Goal: Task Accomplishment & Management: Manage account settings

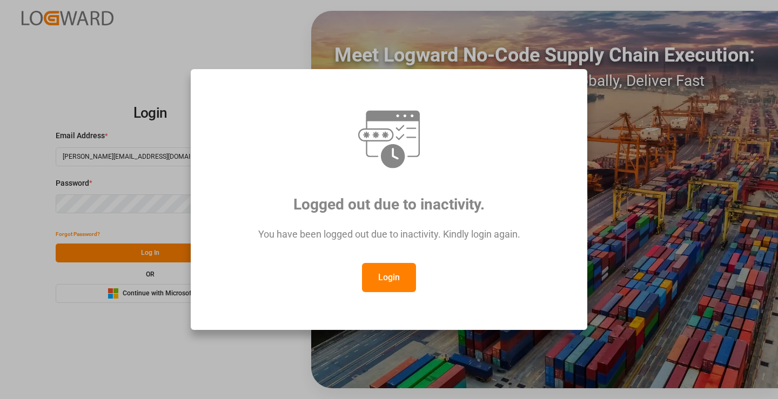
click at [403, 279] on button "Login" at bounding box center [389, 277] width 54 height 29
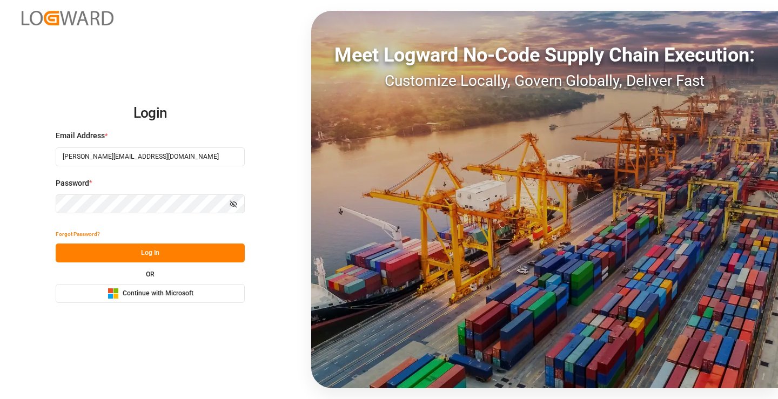
click at [182, 251] on button "Log In" at bounding box center [150, 253] width 189 height 19
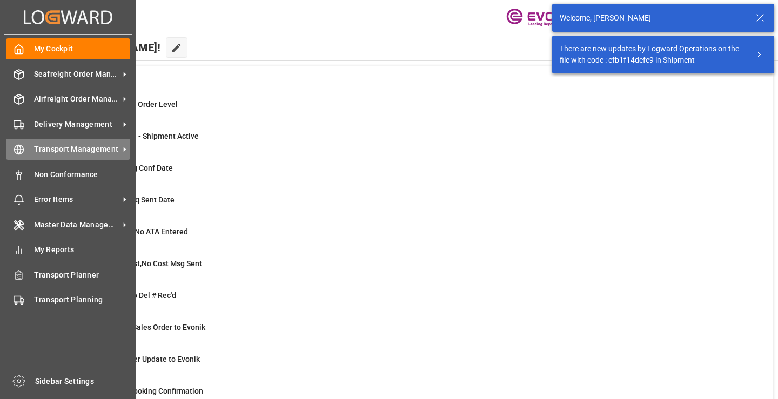
click at [38, 146] on span "Transport Management" at bounding box center [76, 149] width 85 height 11
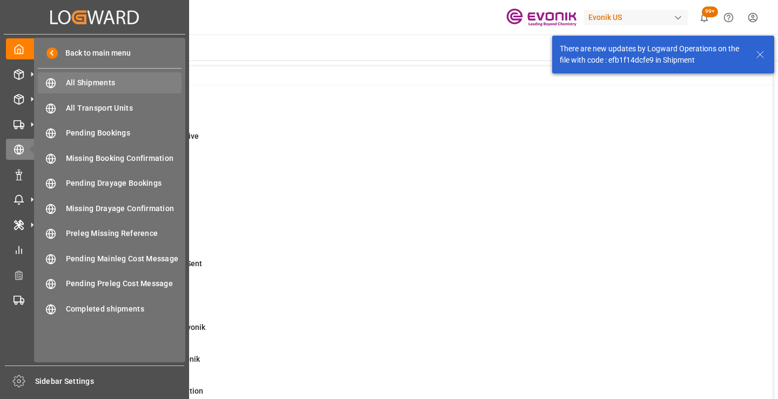
click at [106, 78] on span "All Shipments" at bounding box center [124, 82] width 116 height 11
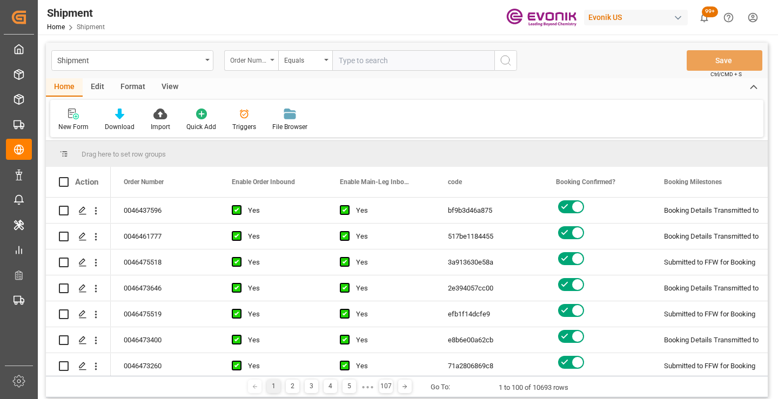
click at [267, 64] on div "Order Number" at bounding box center [251, 60] width 54 height 21
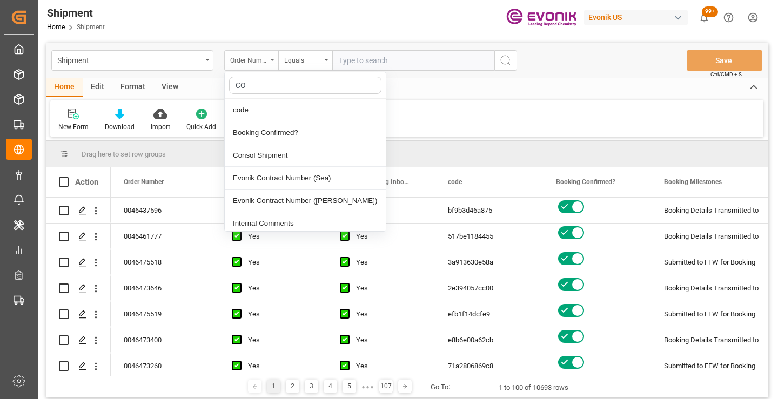
type input "COD"
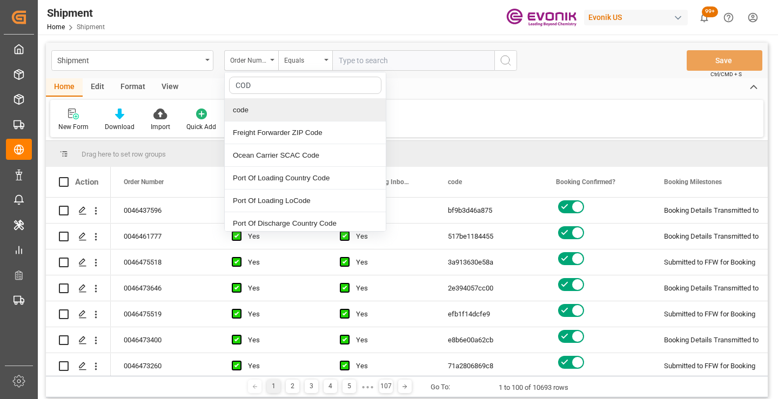
click at [271, 107] on div "code" at bounding box center [305, 110] width 161 height 23
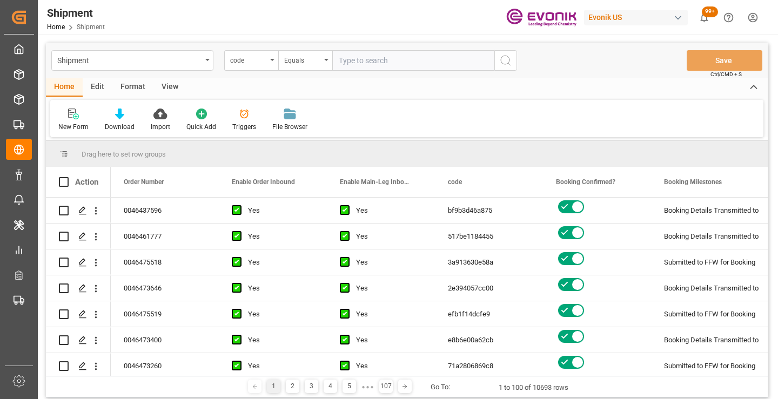
click at [374, 61] on input "text" at bounding box center [413, 60] width 162 height 21
paste input "d361c0a17490"
type input "d361c0a17490"
click at [514, 66] on button "search button" at bounding box center [505, 60] width 23 height 21
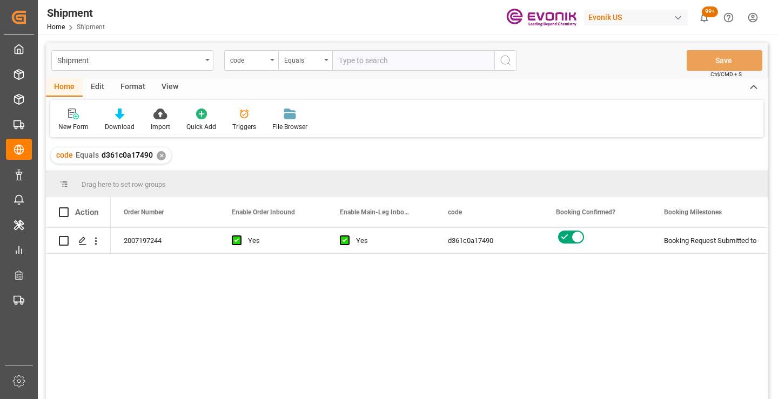
click at [705, 294] on div "2007197244 Yes Yes d361c0a17490 Booking Request Submitted to Ocean Carrier Acti…" at bounding box center [439, 317] width 657 height 178
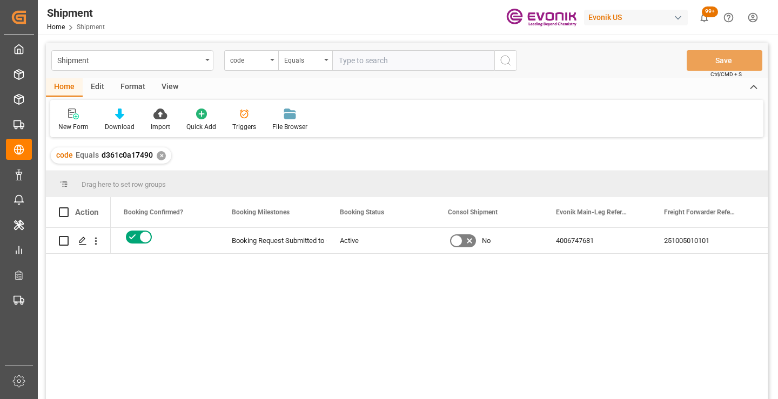
scroll to position [0, 410]
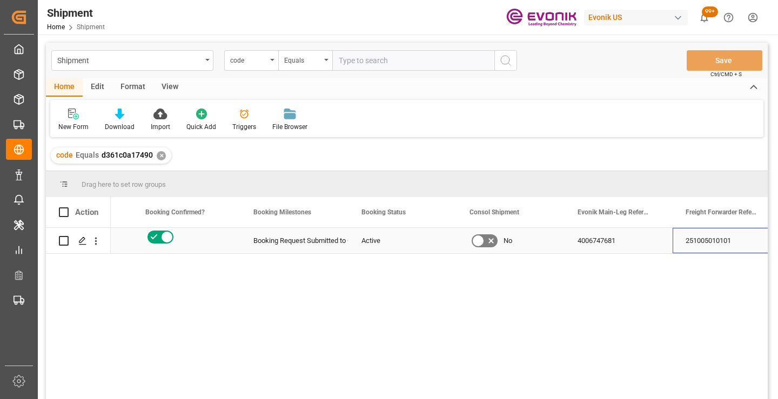
click at [708, 247] on div "251005010101" at bounding box center [726, 240] width 108 height 25
click at [667, 302] on div "d361c0a17490 Booking Request Submitted to Ocean Carrier Active No 4006747681 25…" at bounding box center [439, 317] width 657 height 178
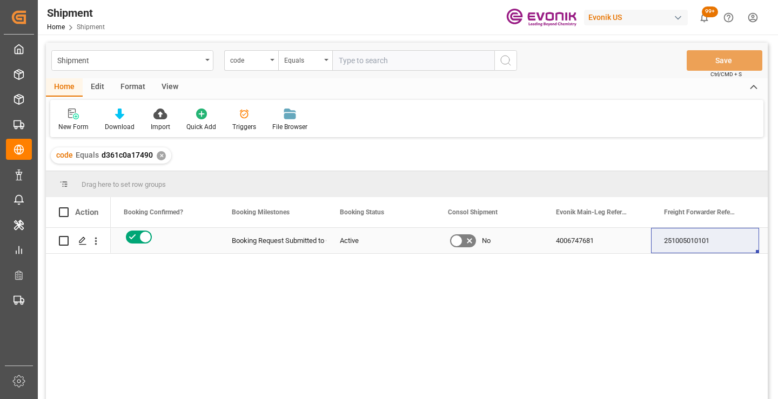
click at [676, 242] on div "251005010101" at bounding box center [705, 240] width 108 height 25
click at [163, 157] on div "✕" at bounding box center [161, 155] width 9 height 9
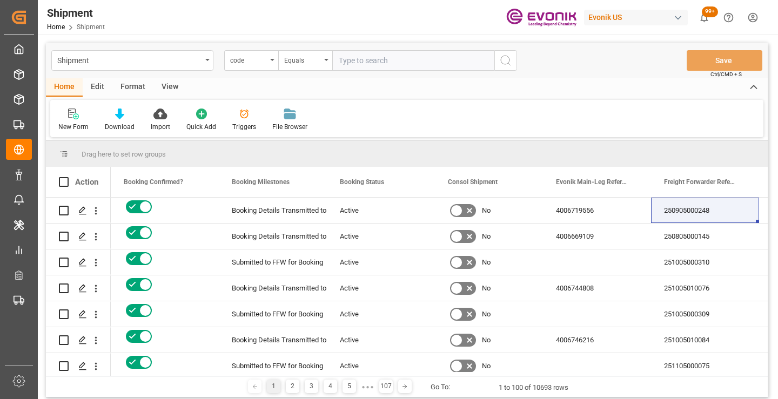
click at [390, 64] on input "text" at bounding box center [413, 60] width 162 height 21
paste input "2c93dc0d4b39"
type input "2c93dc0d4b39"
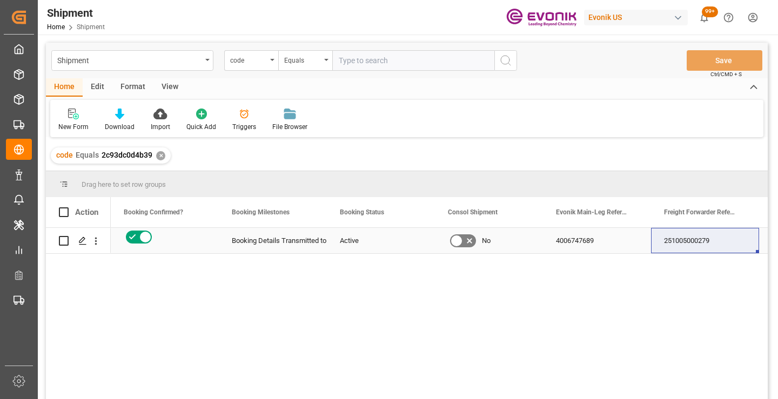
click at [685, 241] on div "251005000279" at bounding box center [705, 240] width 108 height 25
click at [156, 154] on div "✕" at bounding box center [160, 155] width 9 height 9
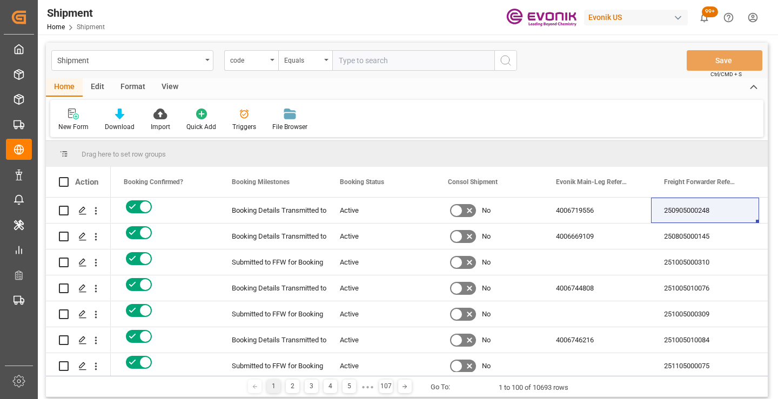
click at [374, 62] on input "text" at bounding box center [413, 60] width 162 height 21
paste input "e4f6db0997f2"
type input "e4f6db0997f2"
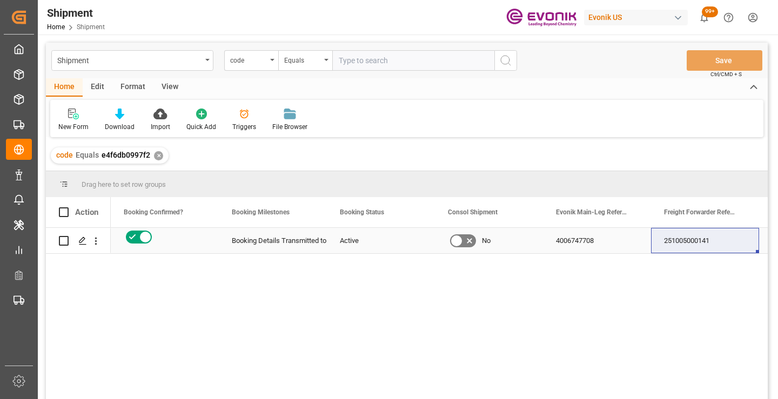
click at [671, 237] on div "251005000141" at bounding box center [705, 240] width 108 height 25
click at [155, 156] on div "✕" at bounding box center [158, 155] width 9 height 9
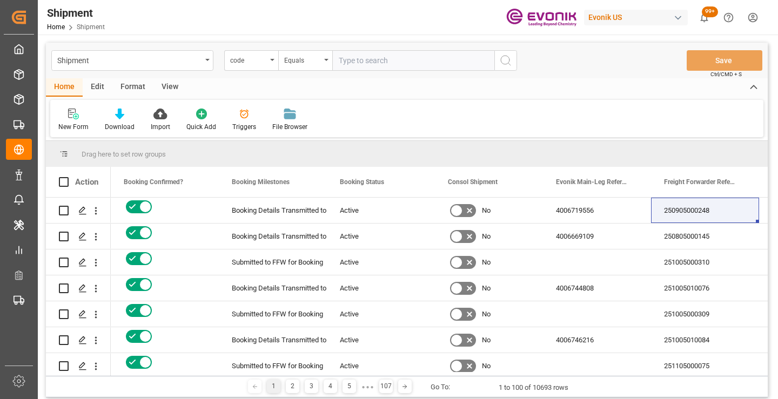
click at [395, 59] on input "text" at bounding box center [413, 60] width 162 height 21
paste input "728aaa5c6048"
type input "728aaa5c6048"
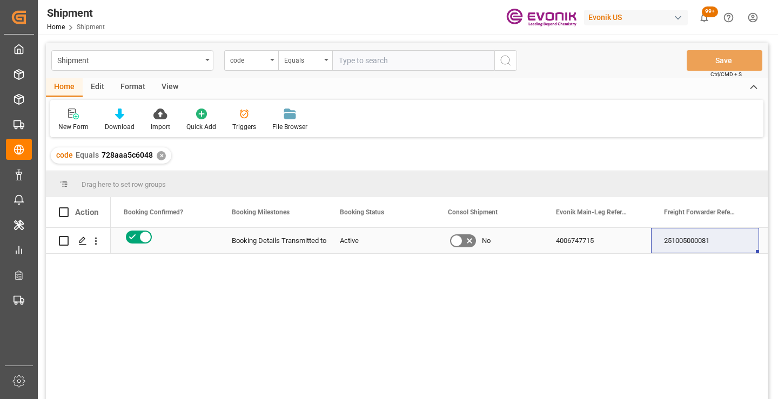
click at [689, 237] on div "251005000081" at bounding box center [705, 240] width 108 height 25
click at [161, 158] on div "✕" at bounding box center [161, 155] width 9 height 9
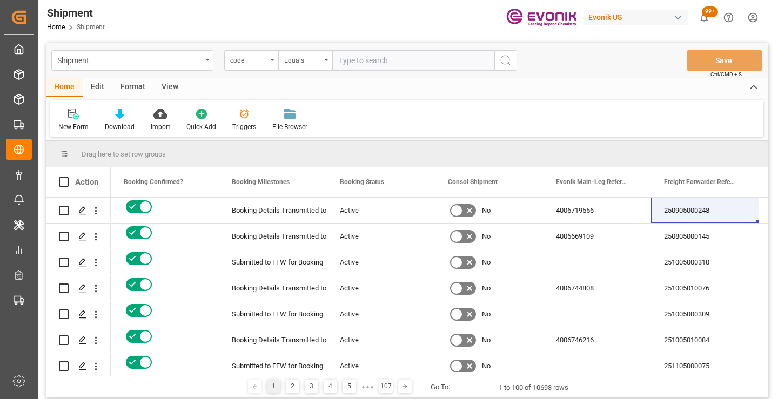
click at [397, 61] on input "text" at bounding box center [413, 60] width 162 height 21
paste input "20530027e5af"
type input "20530027e5af"
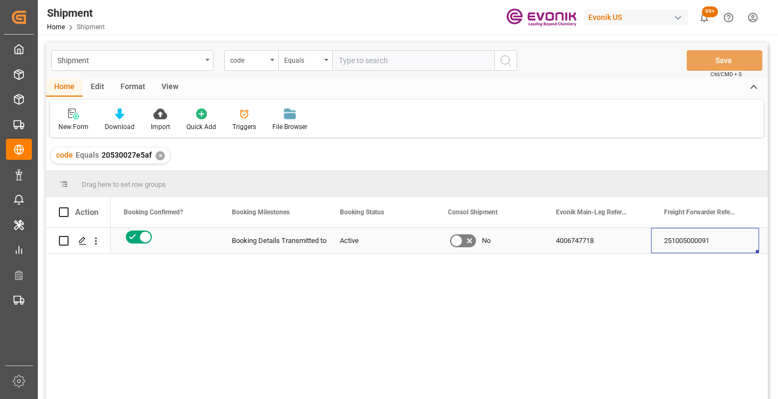
click at [693, 243] on div "251005000091" at bounding box center [705, 240] width 108 height 25
click at [156, 157] on div "✕" at bounding box center [160, 155] width 9 height 9
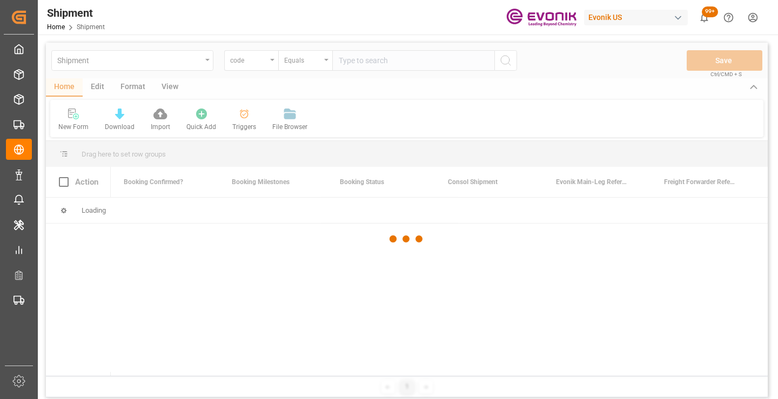
click at [394, 66] on div at bounding box center [406, 239] width 721 height 393
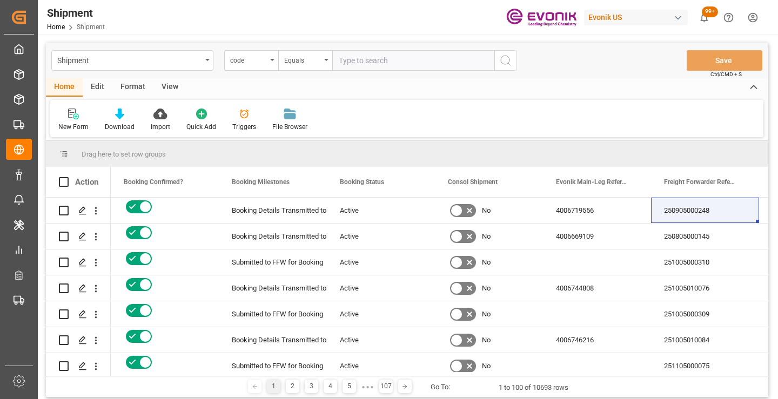
click at [392, 62] on input "text" at bounding box center [413, 60] width 162 height 21
paste input "74253bffe85f"
type input "74253bffe85f"
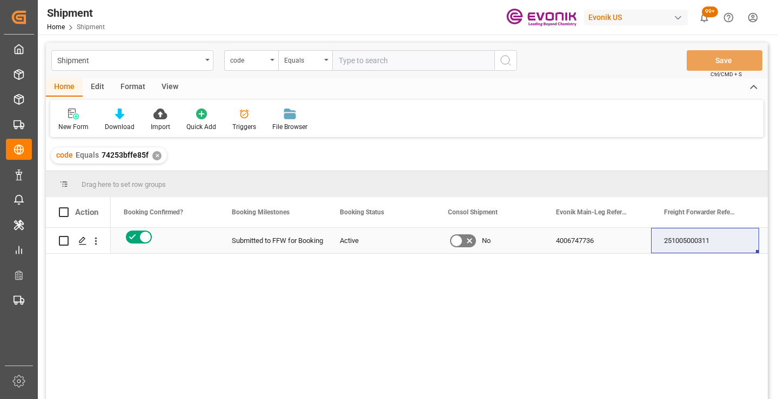
click at [693, 239] on div "251005000311" at bounding box center [705, 240] width 108 height 25
click at [155, 156] on div "✕" at bounding box center [156, 155] width 9 height 9
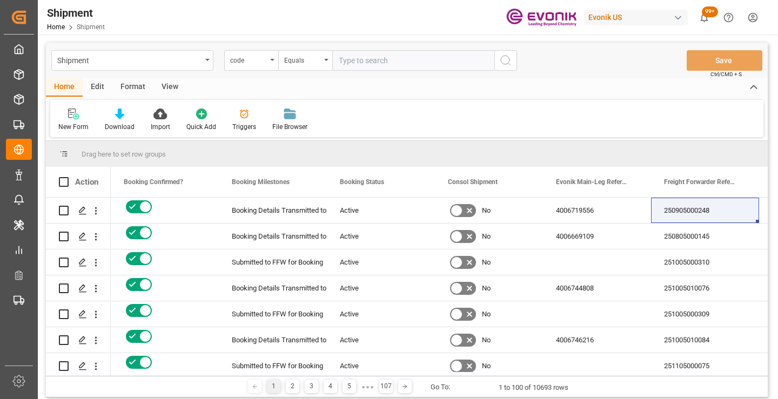
click at [381, 58] on input "text" at bounding box center [413, 60] width 162 height 21
paste input "04c6a0a38fe1"
type input "04c6a0a38fe1"
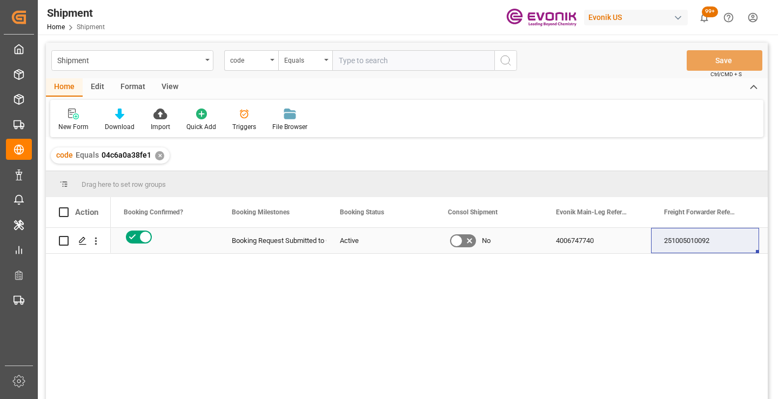
click at [680, 244] on div "251005010092" at bounding box center [705, 240] width 108 height 25
click at [158, 157] on div "✕" at bounding box center [159, 155] width 9 height 9
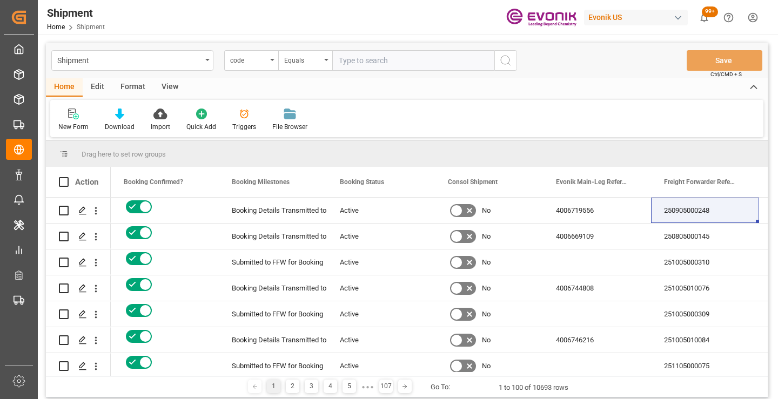
click at [413, 64] on input "text" at bounding box center [413, 60] width 162 height 21
paste input "303701428cf8"
type input "303701428cf8"
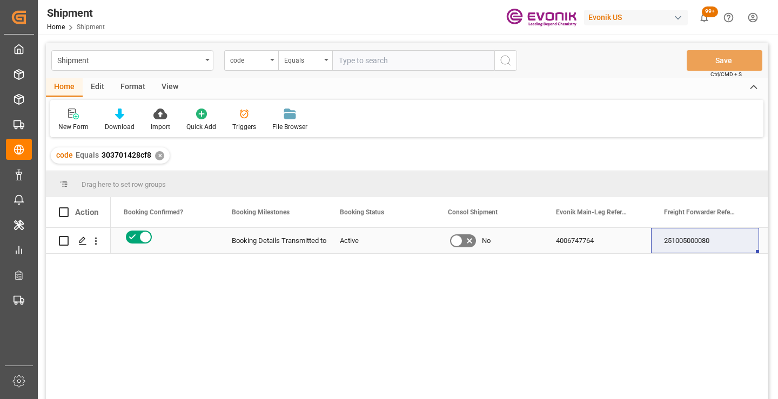
click at [682, 248] on div "251005000080" at bounding box center [705, 240] width 108 height 25
click at [158, 157] on div "✕" at bounding box center [159, 155] width 9 height 9
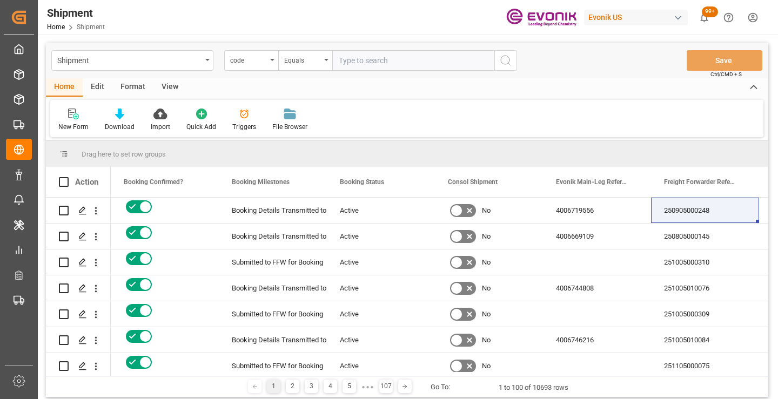
click at [380, 62] on input "text" at bounding box center [413, 60] width 162 height 21
paste input "8c06c0f57a9b"
type input "8c06c0f57a9b"
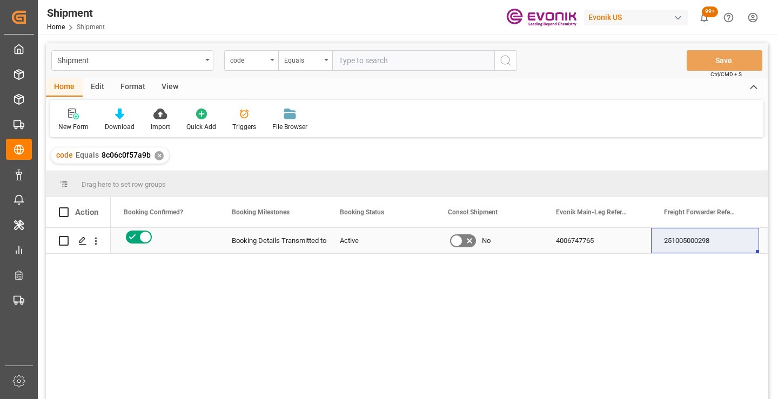
click at [690, 238] on div "251005000298" at bounding box center [705, 240] width 108 height 25
click at [159, 157] on div "✕" at bounding box center [158, 155] width 9 height 9
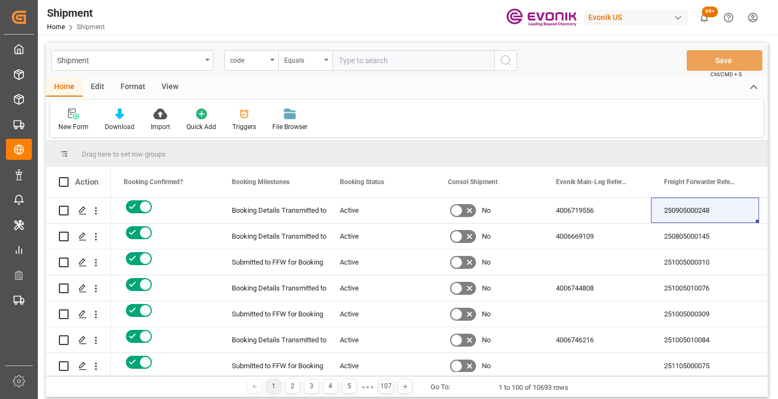
click at [365, 64] on input "text" at bounding box center [413, 60] width 162 height 21
paste input "04f905aaf32a"
type input "04f905aaf32a"
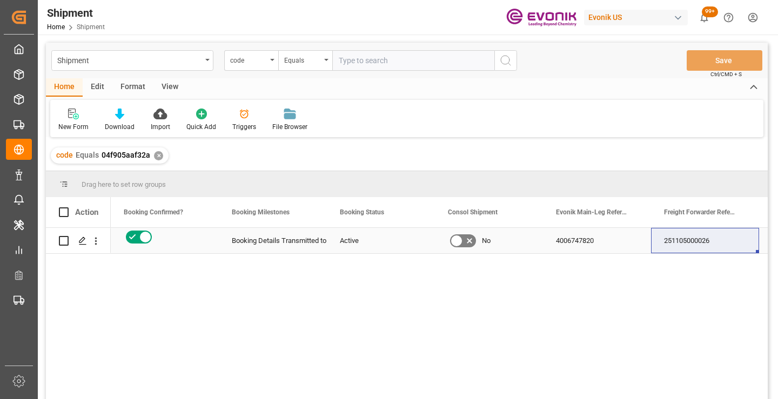
click at [690, 244] on div "251105000026" at bounding box center [705, 240] width 108 height 25
click at [159, 157] on div "✕" at bounding box center [158, 155] width 9 height 9
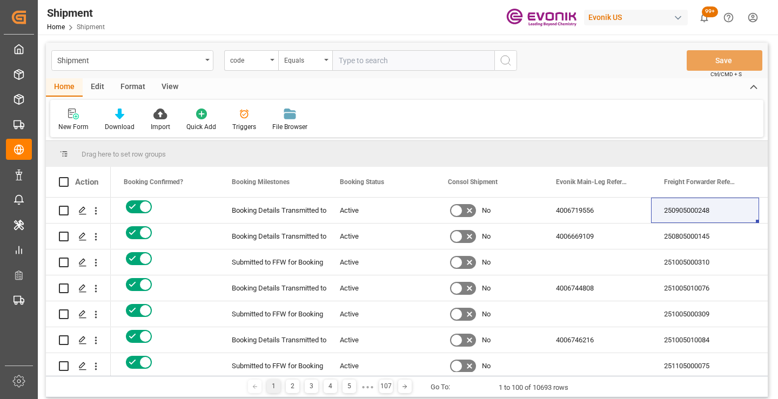
click at [352, 61] on input "text" at bounding box center [413, 60] width 162 height 21
paste input "9bc2c774488f"
type input "9bc2c774488f"
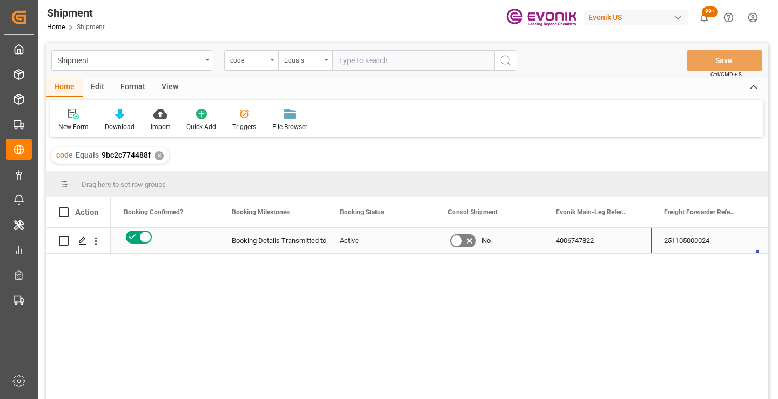
click at [698, 241] on div "251105000024" at bounding box center [705, 240] width 108 height 25
click at [157, 154] on div "✕" at bounding box center [158, 155] width 9 height 9
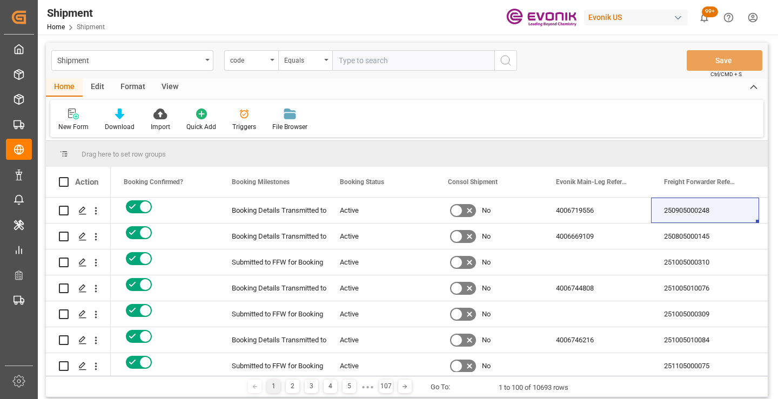
click at [395, 60] on input "text" at bounding box center [413, 60] width 162 height 21
paste input "287642987547"
type input "287642987547"
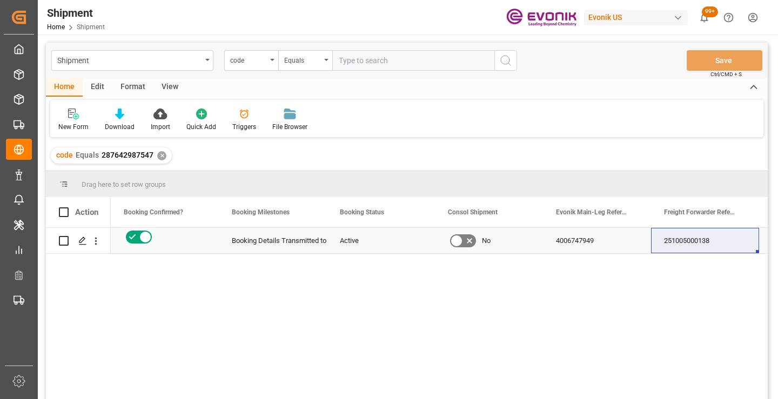
click at [704, 248] on div "251005000138" at bounding box center [705, 240] width 108 height 25
click at [161, 158] on div "✕" at bounding box center [161, 155] width 9 height 9
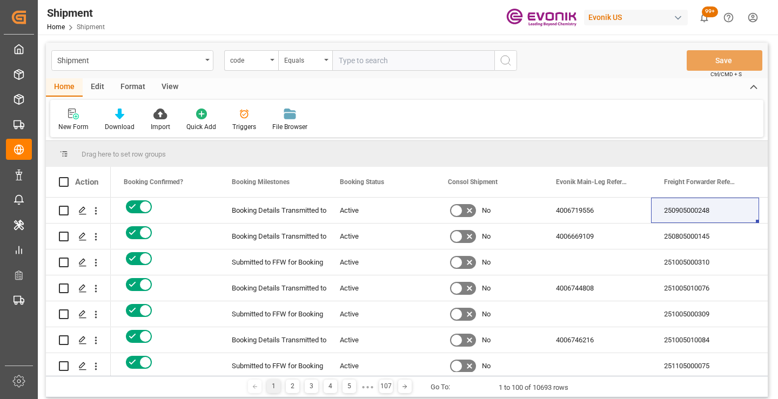
click at [391, 62] on input "text" at bounding box center [413, 60] width 162 height 21
paste input "a4d308bd10ad"
type input "a4d308bd10ad"
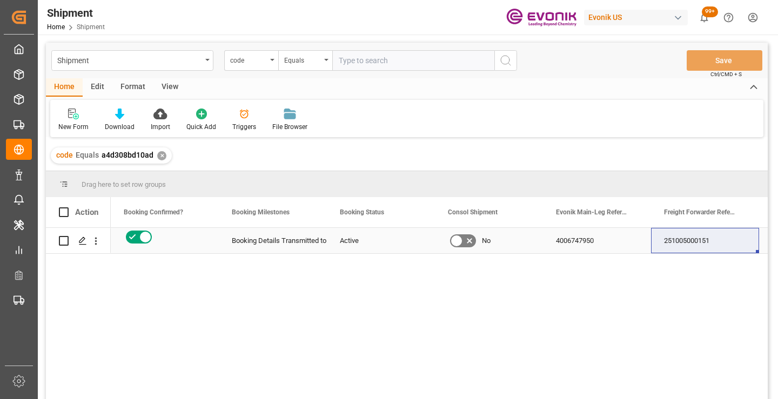
click at [693, 244] on div "251005000151" at bounding box center [705, 240] width 108 height 25
click at [159, 157] on div "✕" at bounding box center [161, 155] width 9 height 9
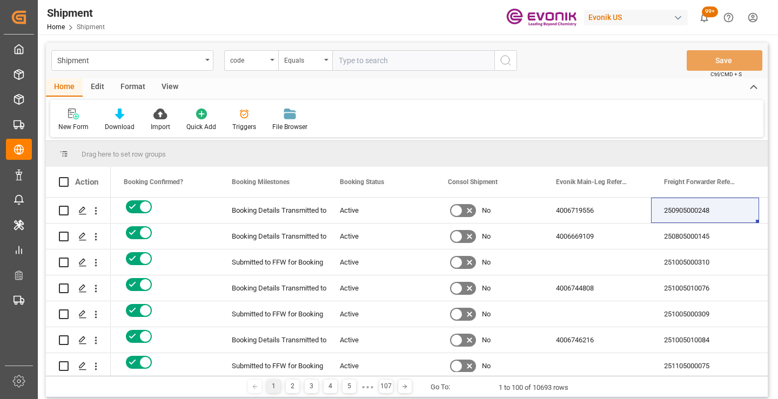
click at [398, 66] on input "text" at bounding box center [413, 60] width 162 height 21
paste input "b25f60e0cca1"
type input "b25f60e0cca1"
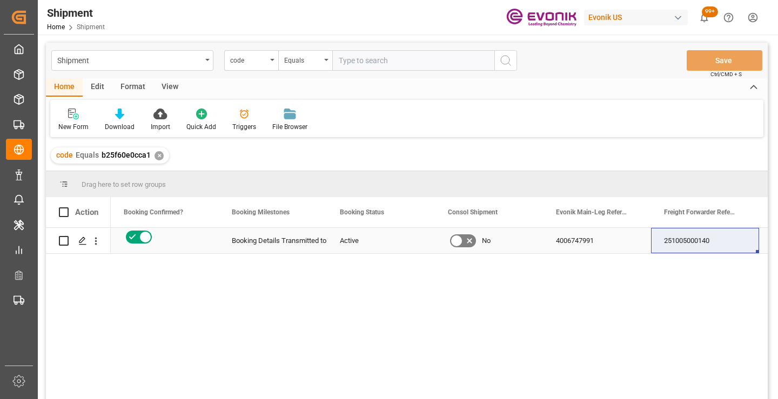
click at [700, 244] on div "251005000140" at bounding box center [705, 240] width 108 height 25
click at [156, 152] on div "✕" at bounding box center [158, 155] width 9 height 9
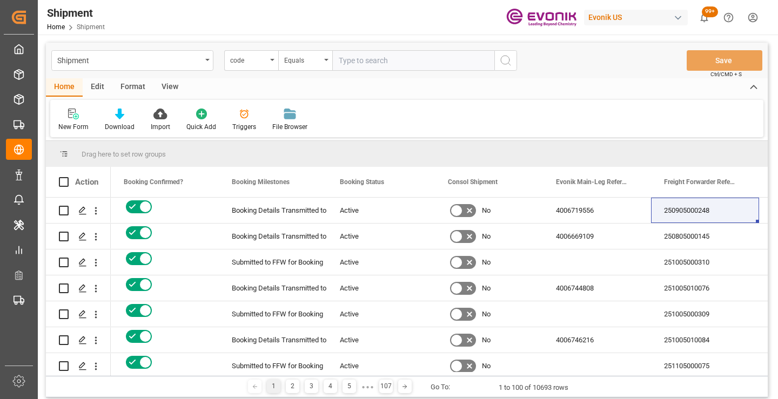
click at [369, 65] on input "text" at bounding box center [413, 60] width 162 height 21
paste input "191c205c86e0"
type input "191c205c86e0"
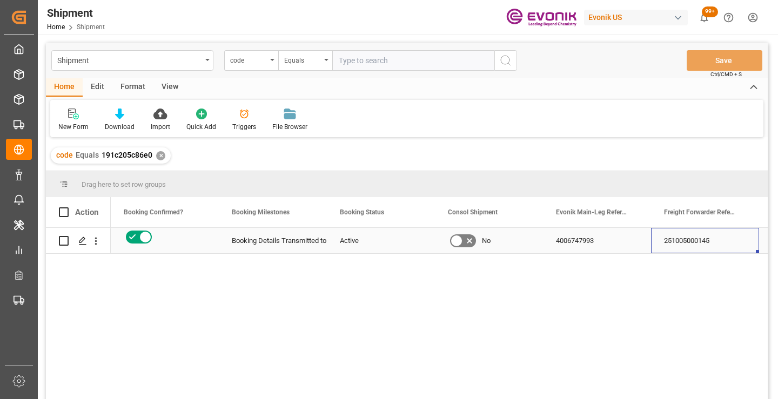
click at [664, 242] on div "251005000145" at bounding box center [705, 240] width 108 height 25
click at [158, 158] on div "✕" at bounding box center [160, 155] width 9 height 9
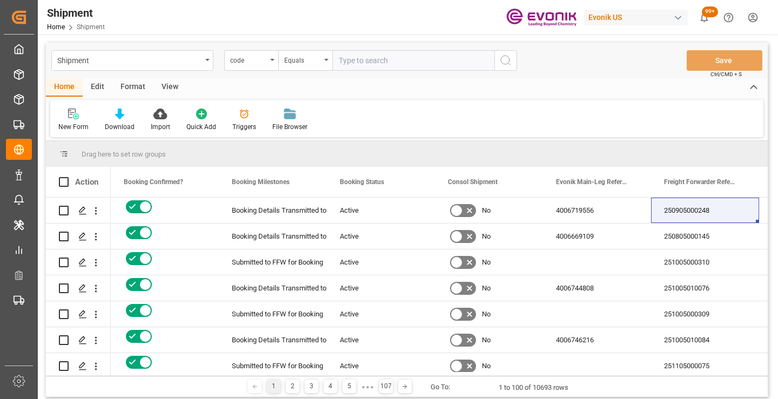
click at [376, 59] on input "text" at bounding box center [413, 60] width 162 height 21
paste input "4a0b8dd951f3"
type input "4a0b8dd951f3"
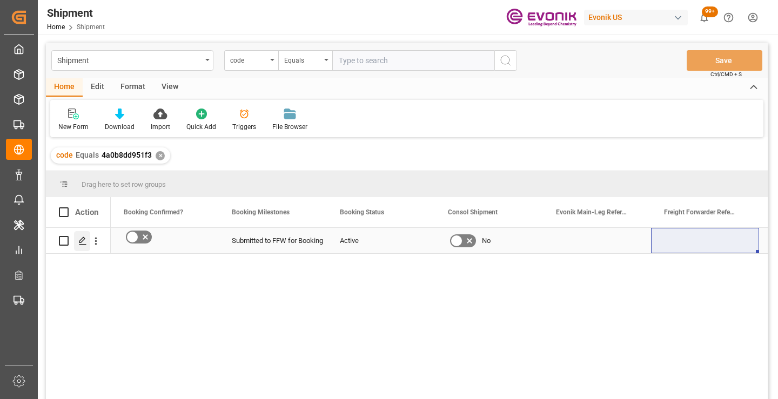
click at [82, 245] on line "Press SPACE to select this row." at bounding box center [82, 245] width 6 height 0
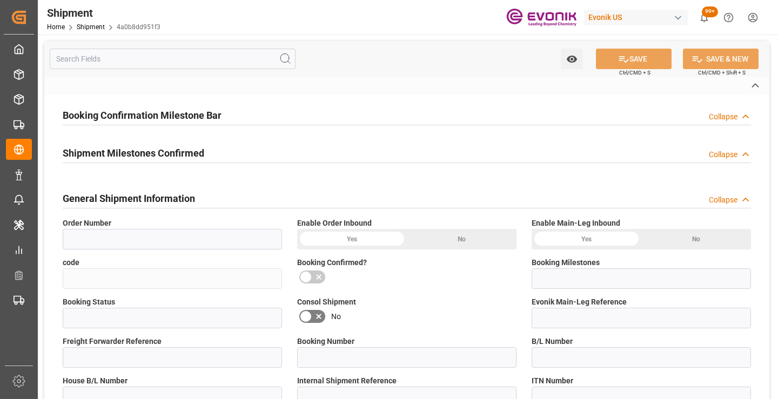
type input "0046475552"
type input "4a0b8dd951f3"
type input "Submitted to FFW for Booking"
type input "Active"
type input "P2P"
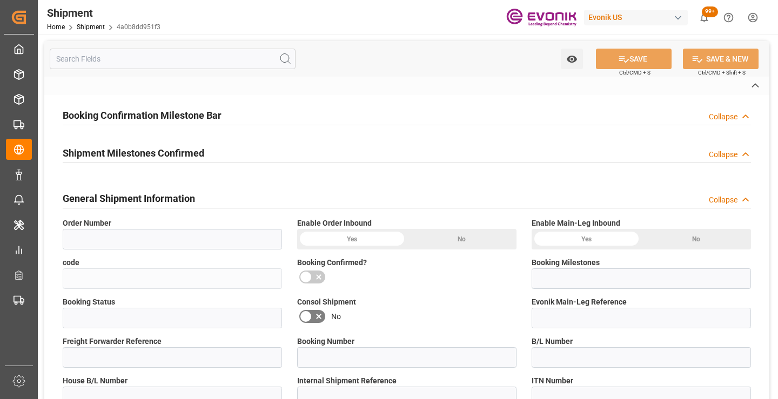
type input "41"
type input "LCL"
type input "0008"
type input "LCL"
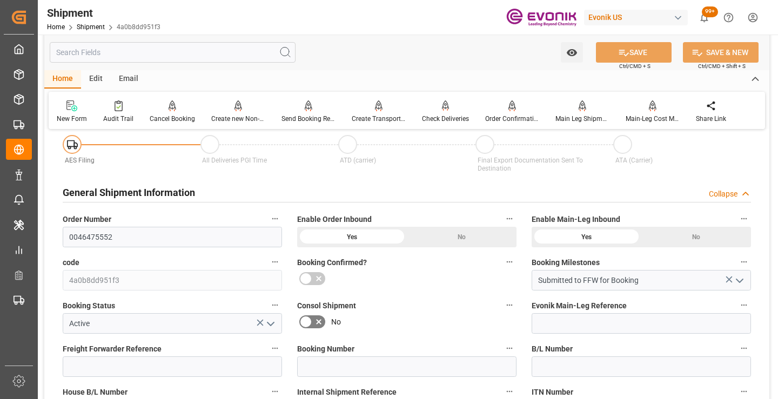
scroll to position [162, 0]
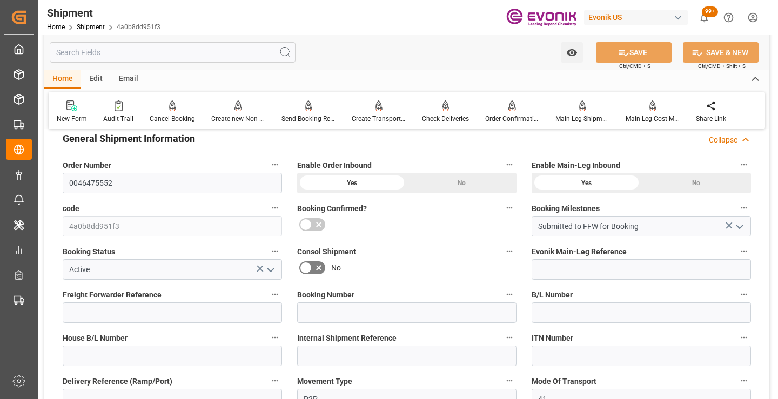
click at [179, 52] on input "text" at bounding box center [173, 52] width 246 height 21
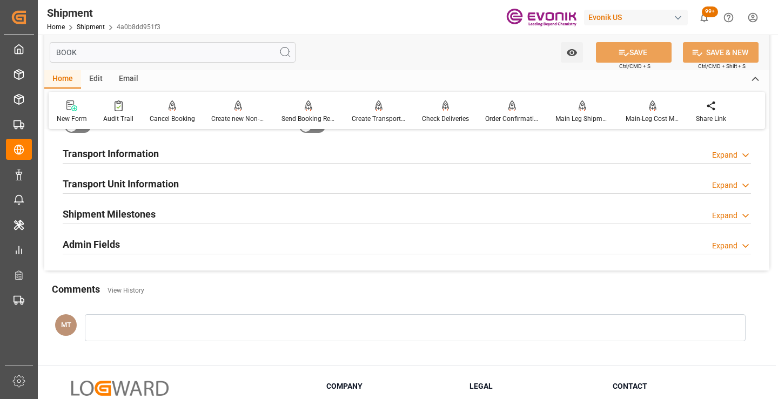
scroll to position [22, 0]
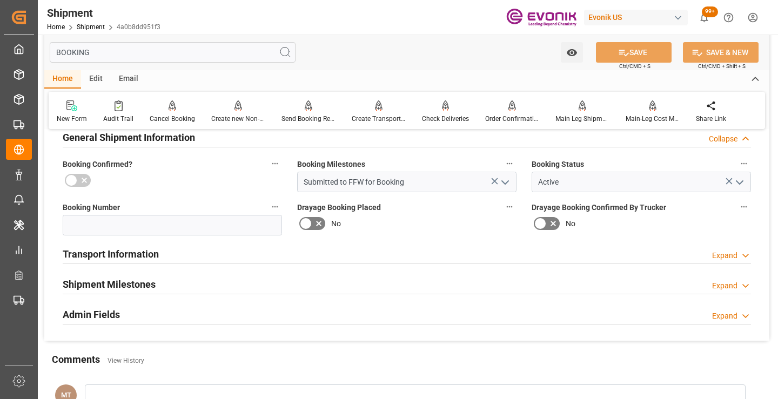
type input "BOOKING"
click at [163, 274] on div "Shipment Milestones Expand" at bounding box center [407, 283] width 688 height 21
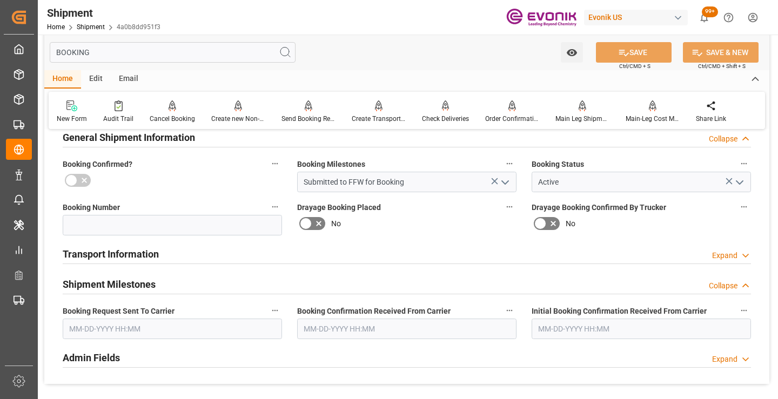
click at [156, 328] on input "text" at bounding box center [172, 329] width 219 height 21
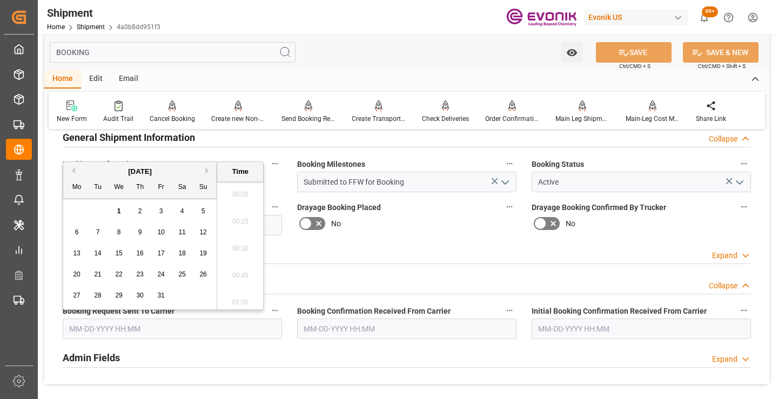
scroll to position [1894, 0]
click at [117, 213] on span "1" at bounding box center [119, 211] width 4 height 8
type input "[DATE] 00:00"
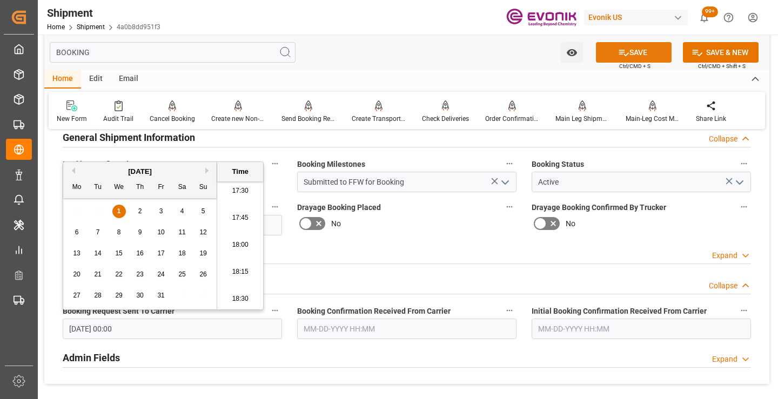
click at [615, 53] on button "SAVE" at bounding box center [634, 52] width 76 height 21
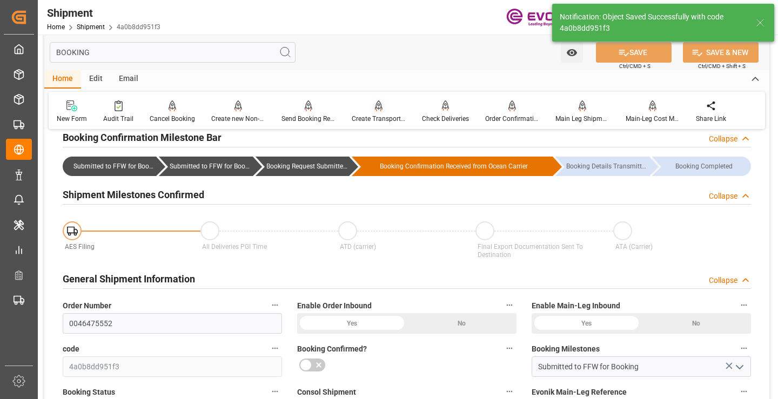
type input "Booking Request Submitted to Ocean Carrier"
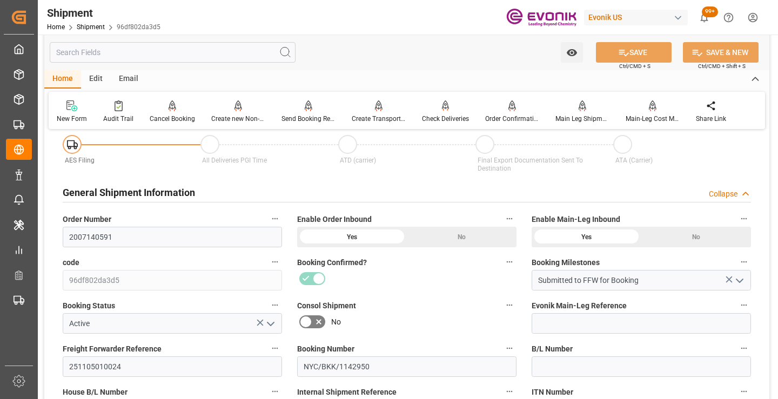
scroll to position [216, 0]
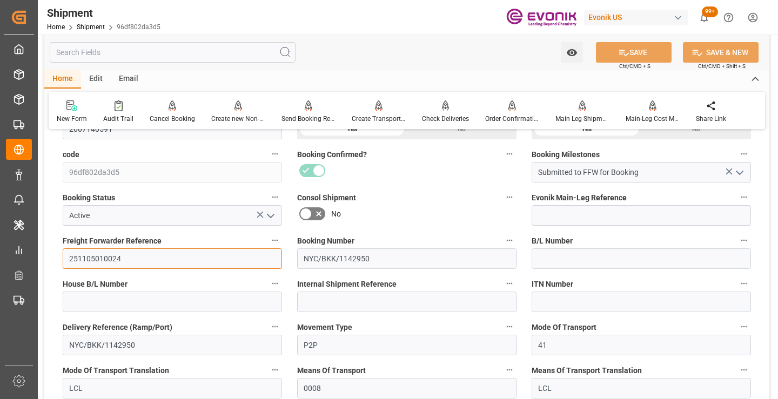
click at [113, 258] on input "251105010024" at bounding box center [172, 258] width 219 height 21
click at [219, 52] on input "text" at bounding box center [173, 52] width 246 height 21
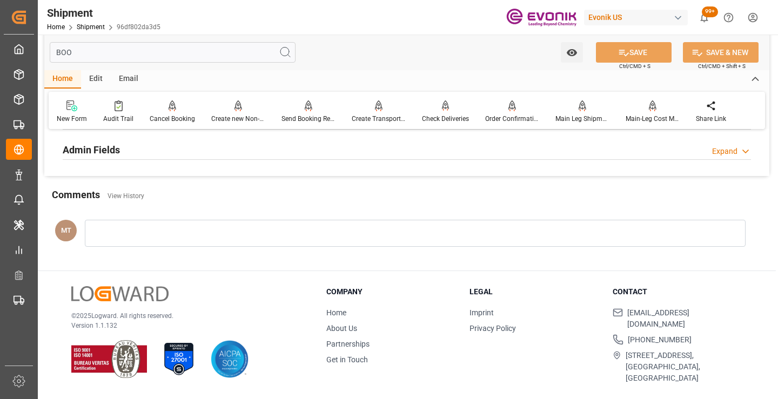
scroll to position [76, 0]
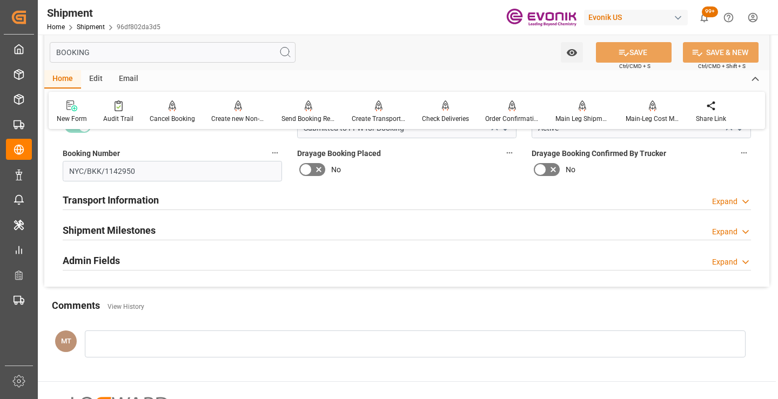
type input "BOOKING"
click at [179, 226] on div "Shipment Milestones Expand" at bounding box center [407, 229] width 688 height 21
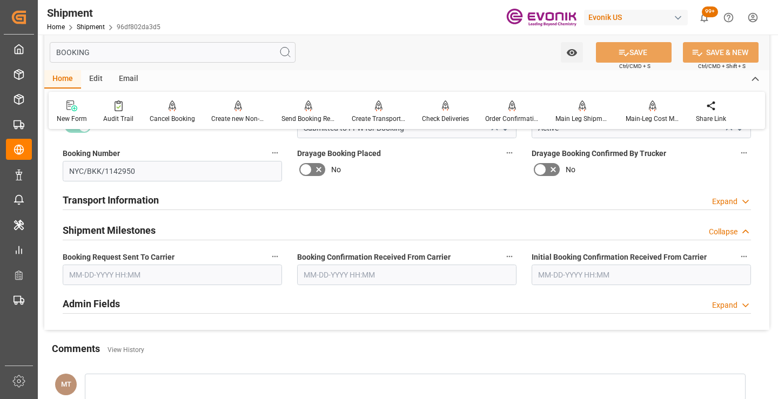
click at [151, 266] on input "text" at bounding box center [172, 275] width 219 height 21
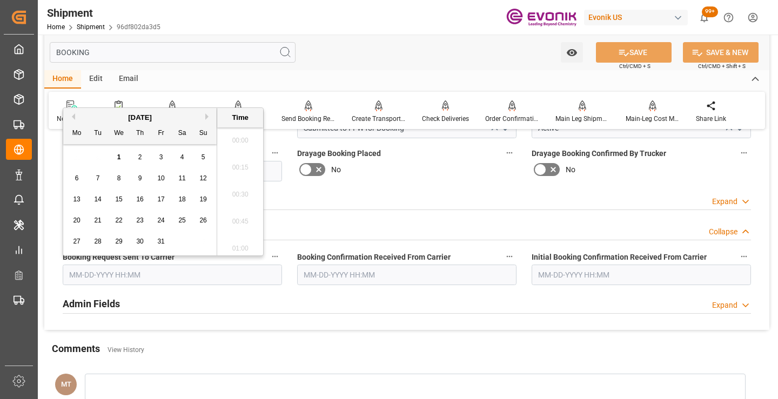
scroll to position [1894, 0]
click at [119, 157] on span "1" at bounding box center [119, 157] width 4 height 8
type input "[DATE] 00:00"
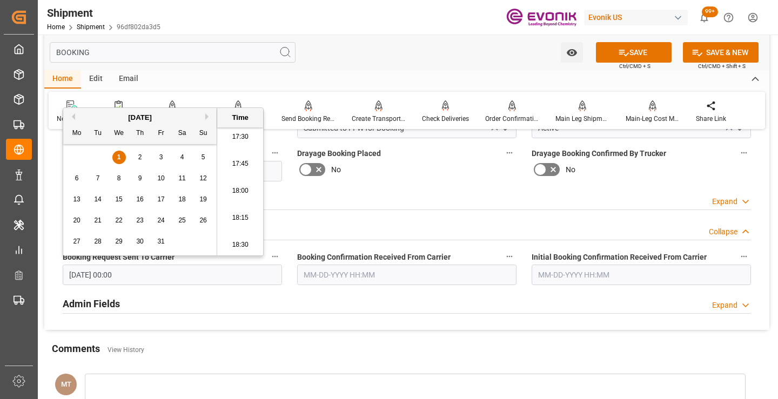
click at [356, 275] on input "text" at bounding box center [406, 275] width 219 height 21
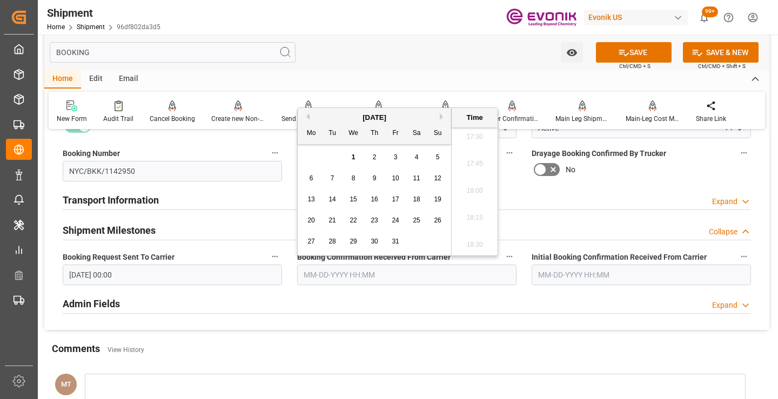
click at [356, 159] on div "1" at bounding box center [354, 157] width 14 height 13
type input "[DATE] 00:00"
click at [655, 53] on button "SAVE" at bounding box center [634, 52] width 76 height 21
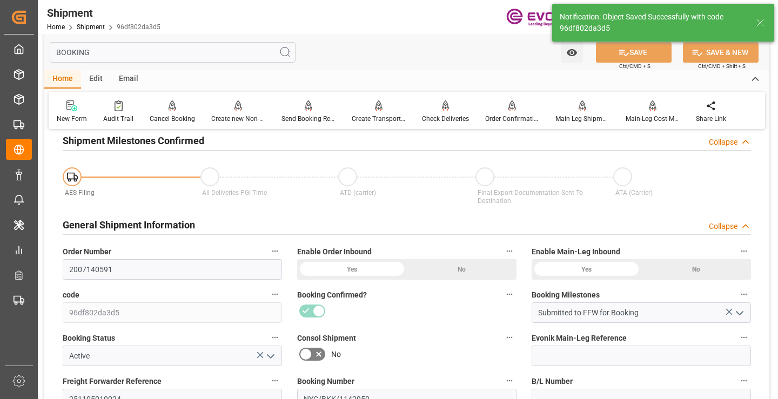
type input "Booking Details Transmitted to SAP"
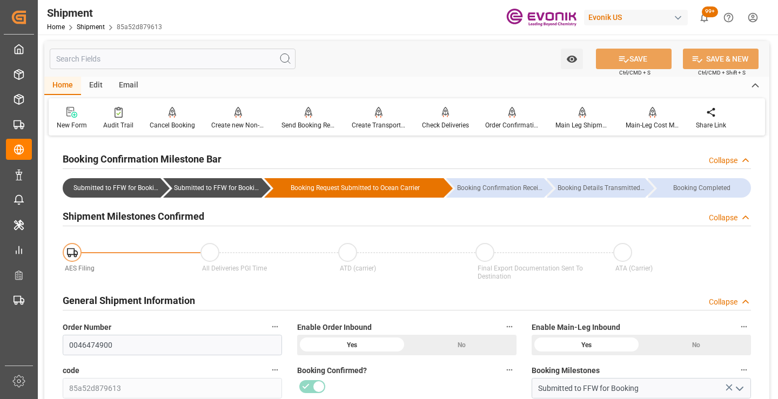
scroll to position [216, 0]
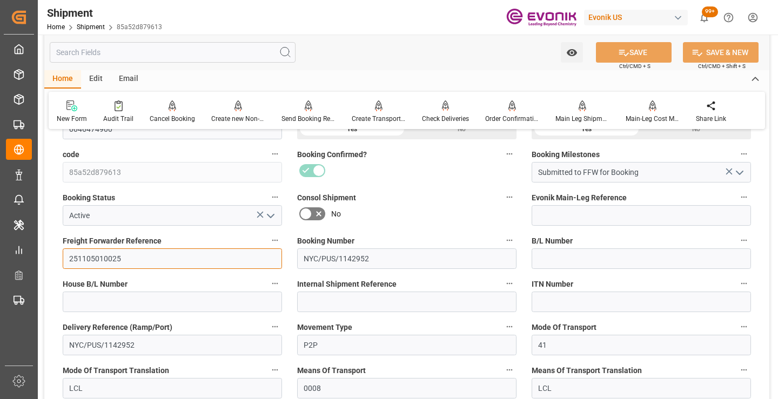
click at [98, 264] on input "251105010025" at bounding box center [172, 258] width 219 height 21
click at [233, 52] on input "text" at bounding box center [173, 52] width 246 height 21
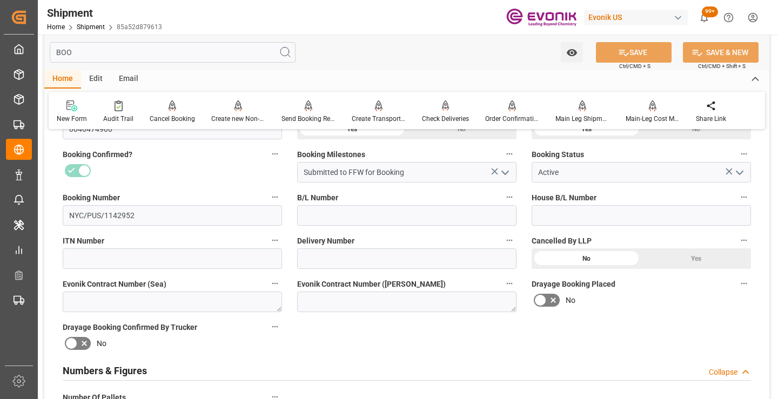
scroll to position [76, 0]
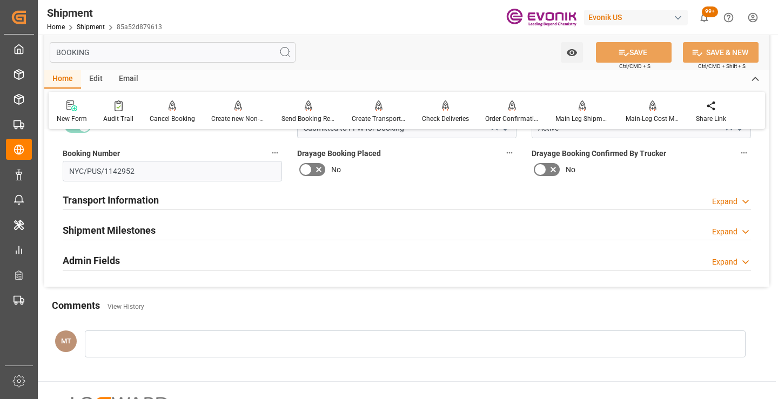
type input "BOOKING"
click at [157, 238] on div "Shipment Milestones Expand" at bounding box center [407, 229] width 688 height 21
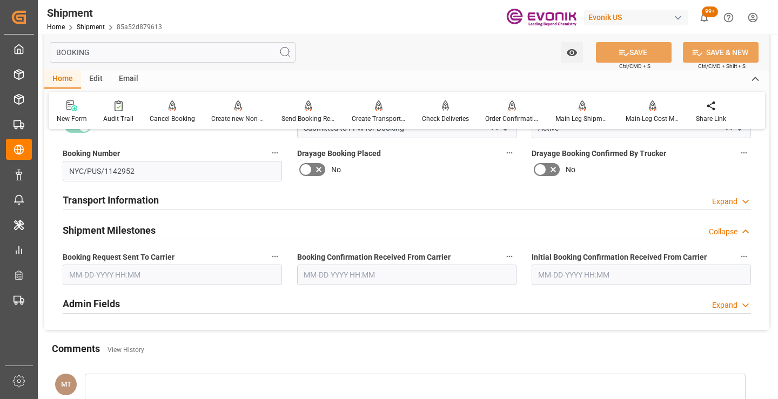
click at [149, 275] on input "text" at bounding box center [172, 275] width 219 height 21
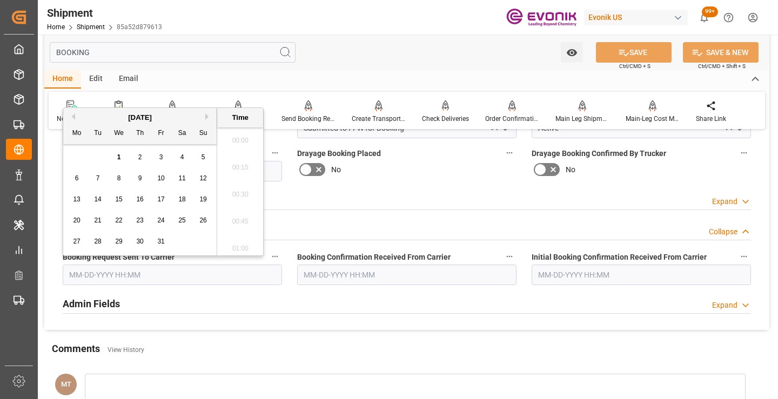
scroll to position [1894, 0]
click at [119, 159] on span "1" at bounding box center [119, 157] width 4 height 8
type input "[DATE] 00:00"
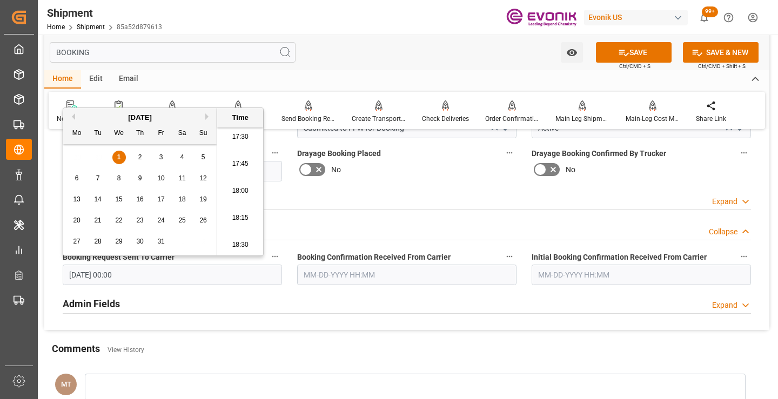
click at [338, 274] on input "text" at bounding box center [406, 275] width 219 height 21
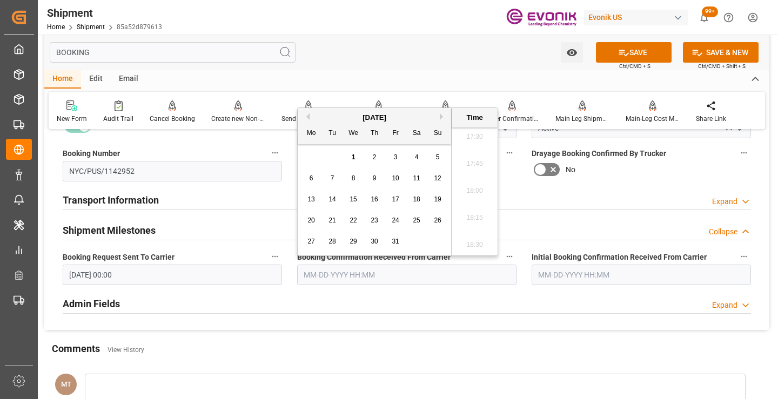
click at [353, 158] on span "1" at bounding box center [354, 157] width 4 height 8
type input "[DATE] 00:00"
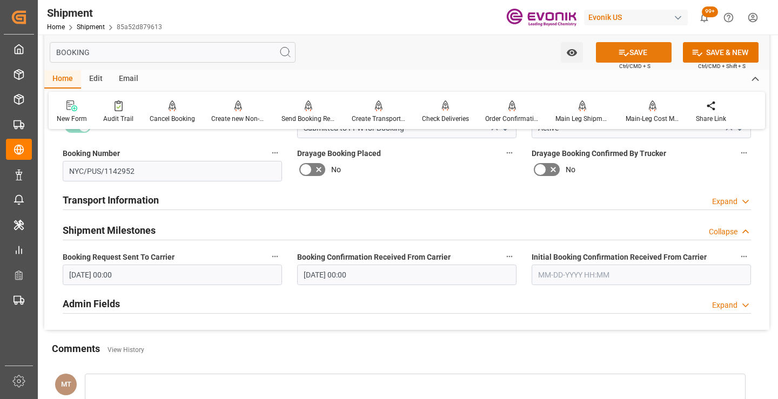
click at [640, 51] on button "SAVE" at bounding box center [634, 52] width 76 height 21
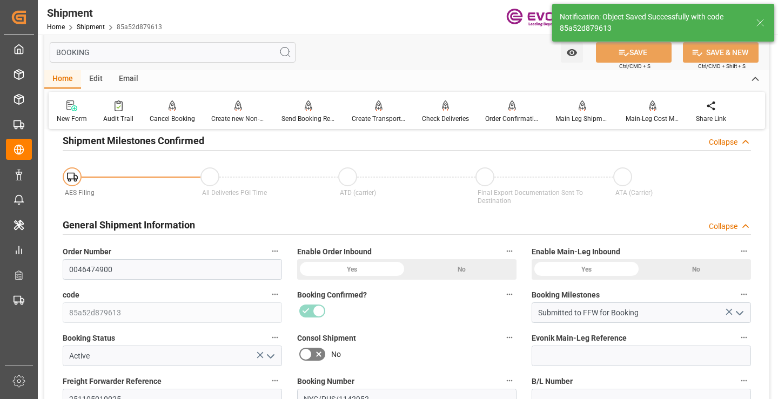
type input "Booking Details Transmitted to SAP"
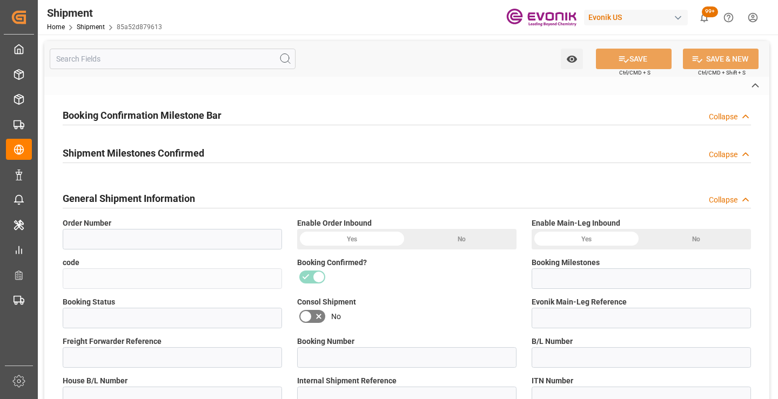
type input "0046474900"
type input "85a52d879613"
type input "Booking Details Transmitted to SAP"
type input "Active"
type input "251105010025"
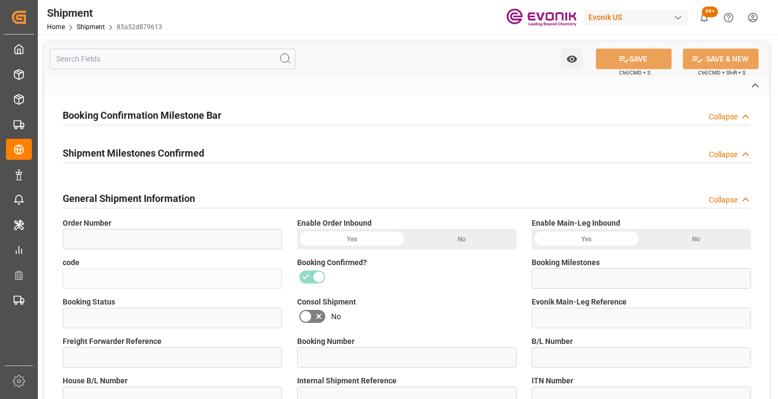
type input "NYC/PUS/1142952"
type input "P2P"
type input "41"
type input "LCL"
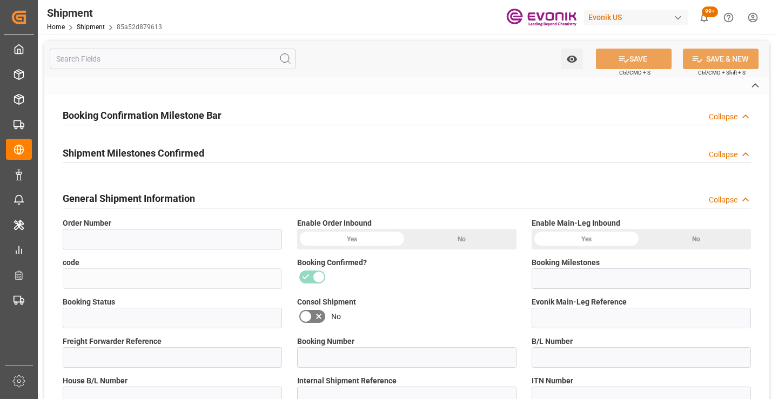
type input "0008"
type input "LCL"
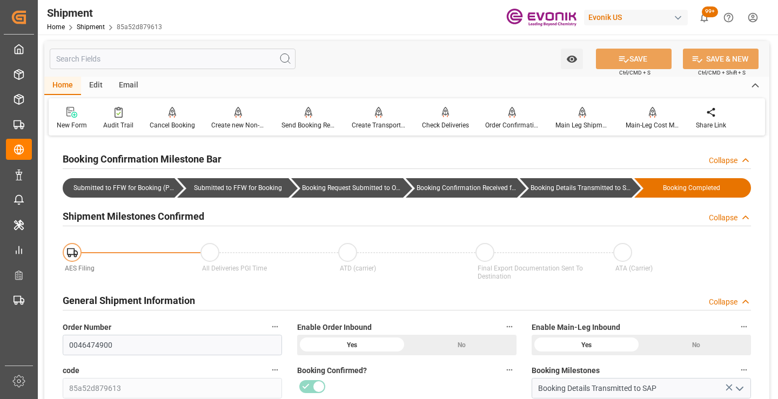
click at [190, 63] on input "text" at bounding box center [173, 59] width 246 height 21
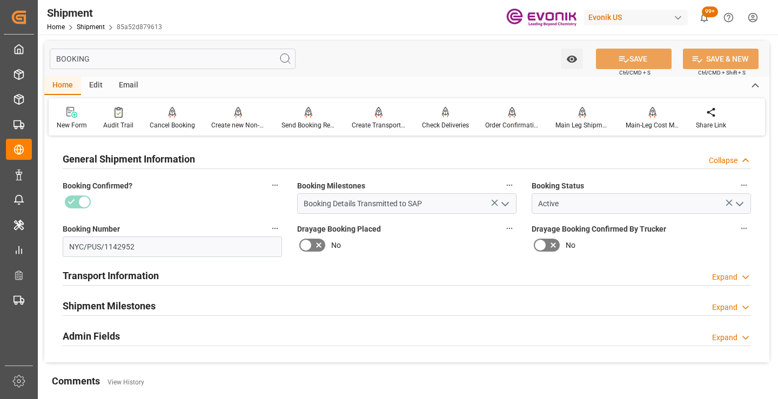
type input "BOOKING"
click at [159, 300] on div "Shipment Milestones Expand" at bounding box center [407, 305] width 688 height 21
